Goal: Check status: Check status

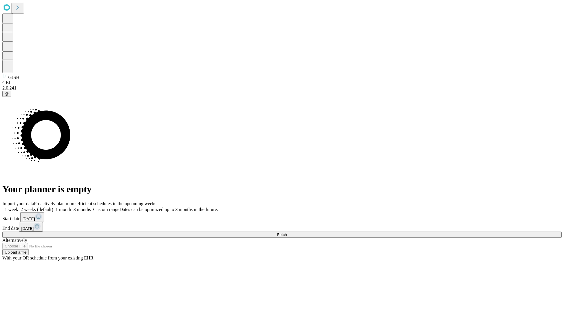
click at [287, 233] on span "Fetch" at bounding box center [282, 235] width 10 height 4
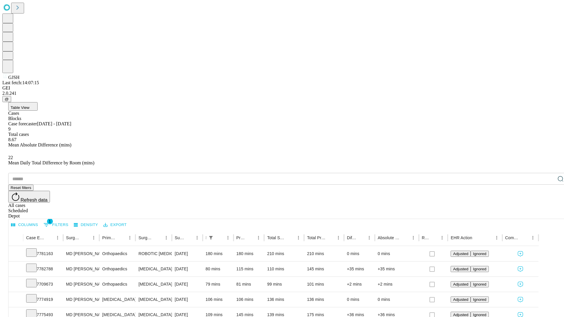
click at [526, 208] on div "Scheduled" at bounding box center [288, 210] width 560 height 5
